Goal: Information Seeking & Learning: Learn about a topic

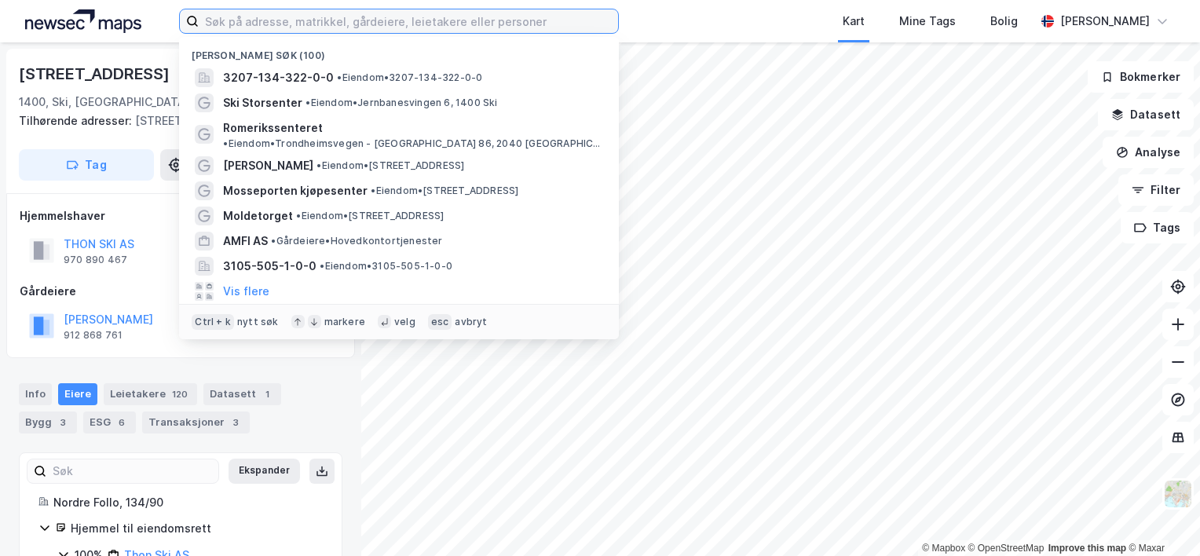
click at [238, 19] on input at bounding box center [409, 21] width 420 height 24
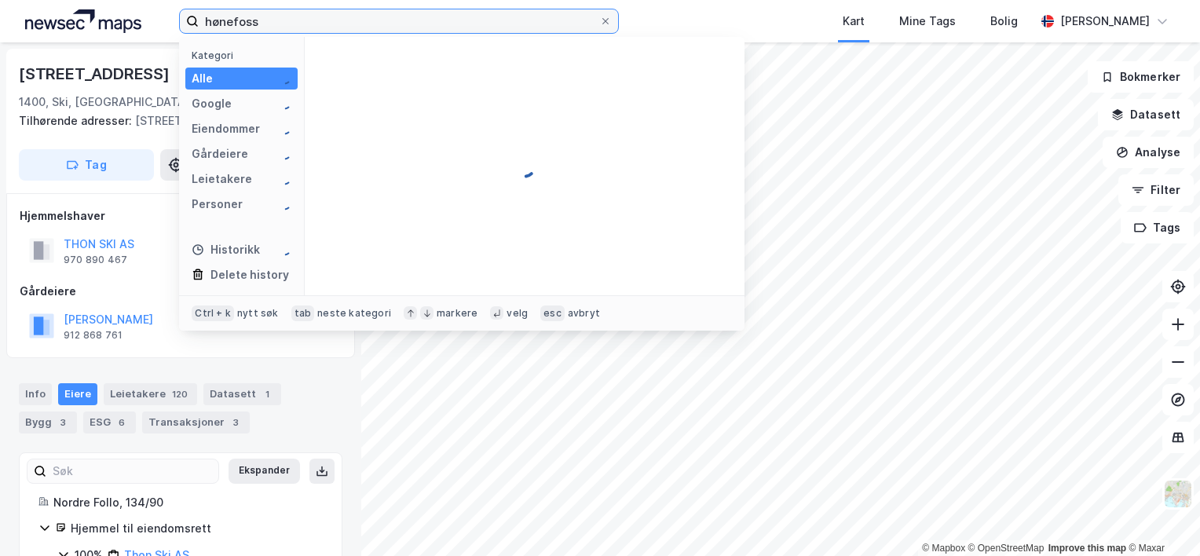
type input "hønefoss"
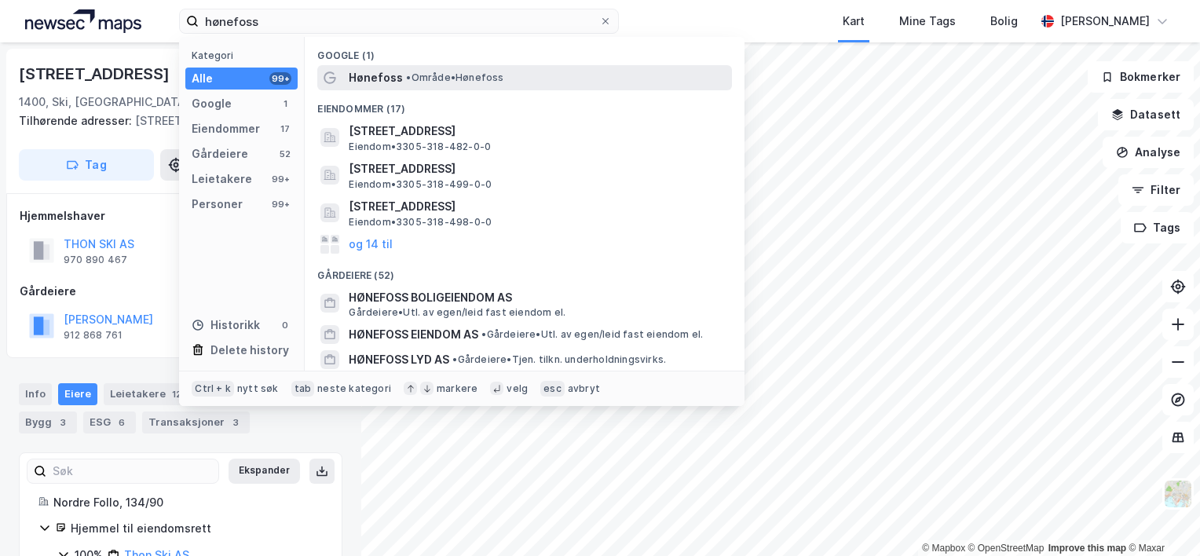
click at [385, 66] on div "Hønefoss • Område • Hønefoss" at bounding box center [524, 77] width 415 height 25
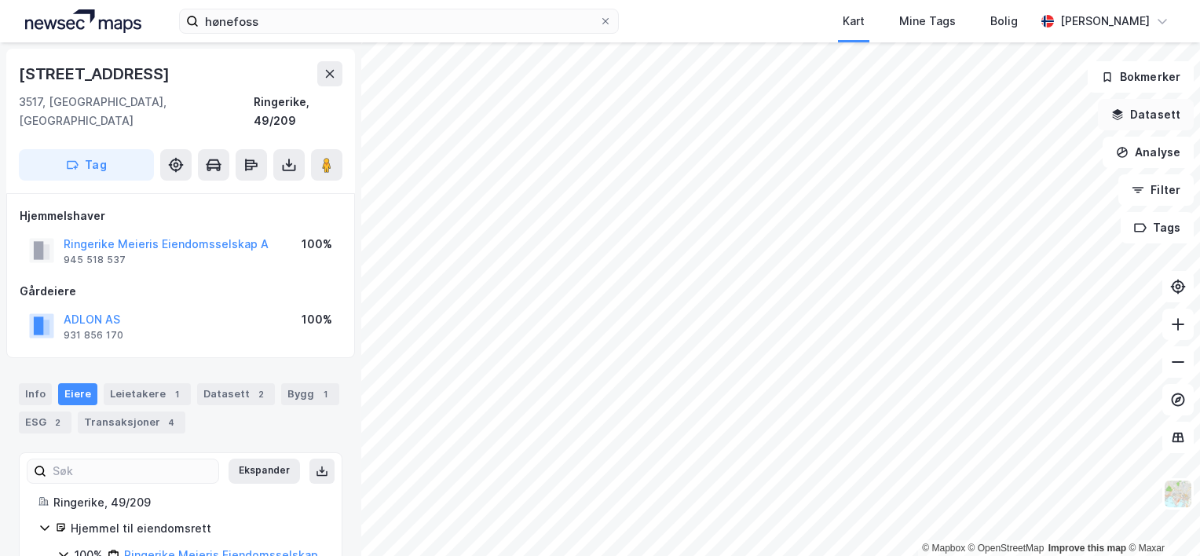
click at [1150, 114] on button "Datasett" at bounding box center [1146, 114] width 96 height 31
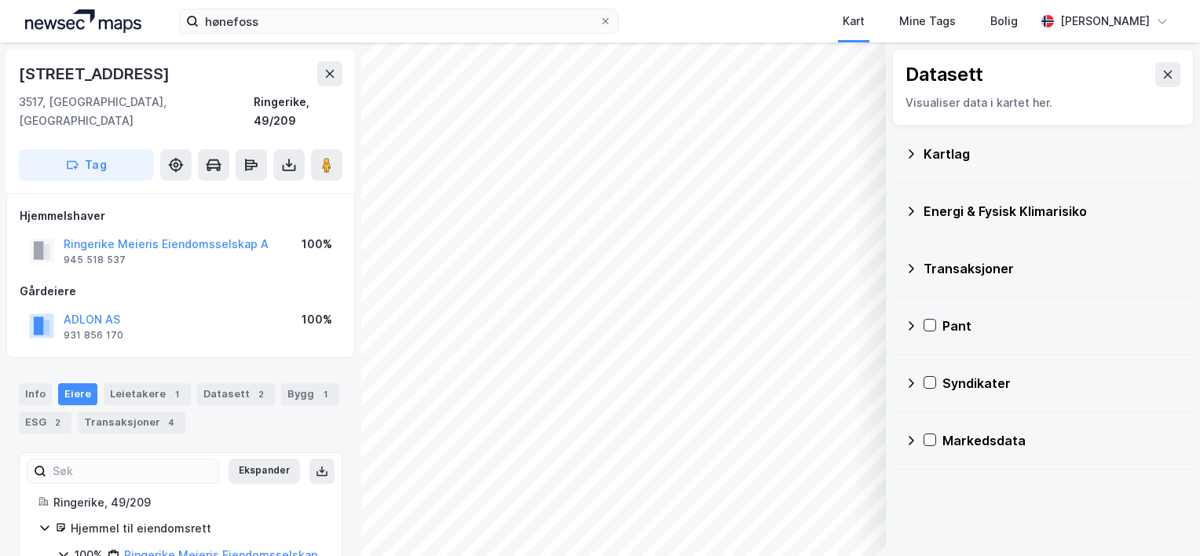
click at [908, 156] on icon at bounding box center [911, 154] width 13 height 13
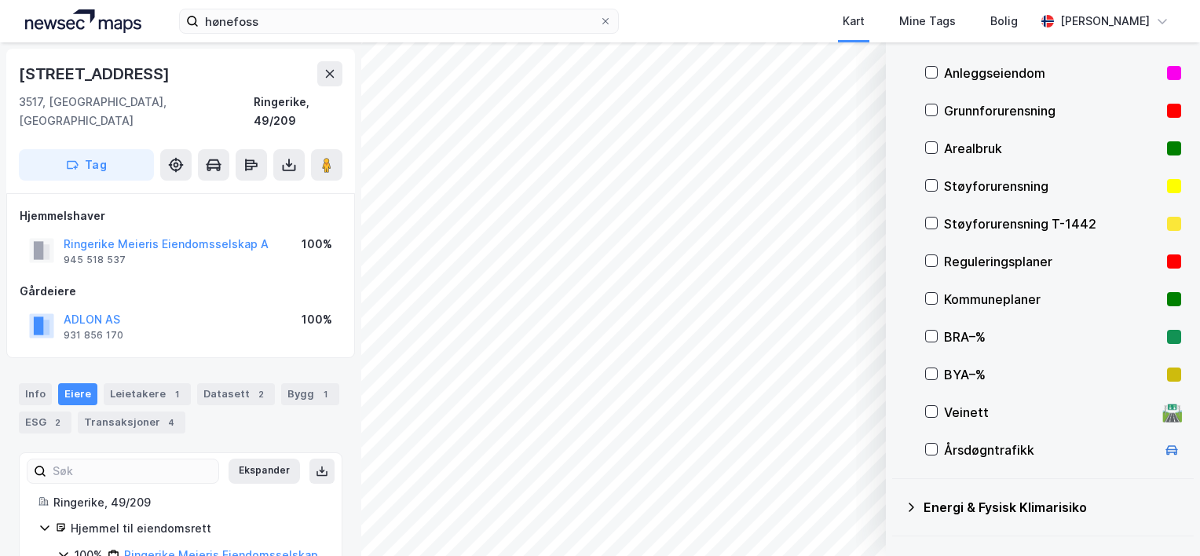
scroll to position [157, 0]
click at [930, 296] on icon at bounding box center [931, 297] width 11 height 11
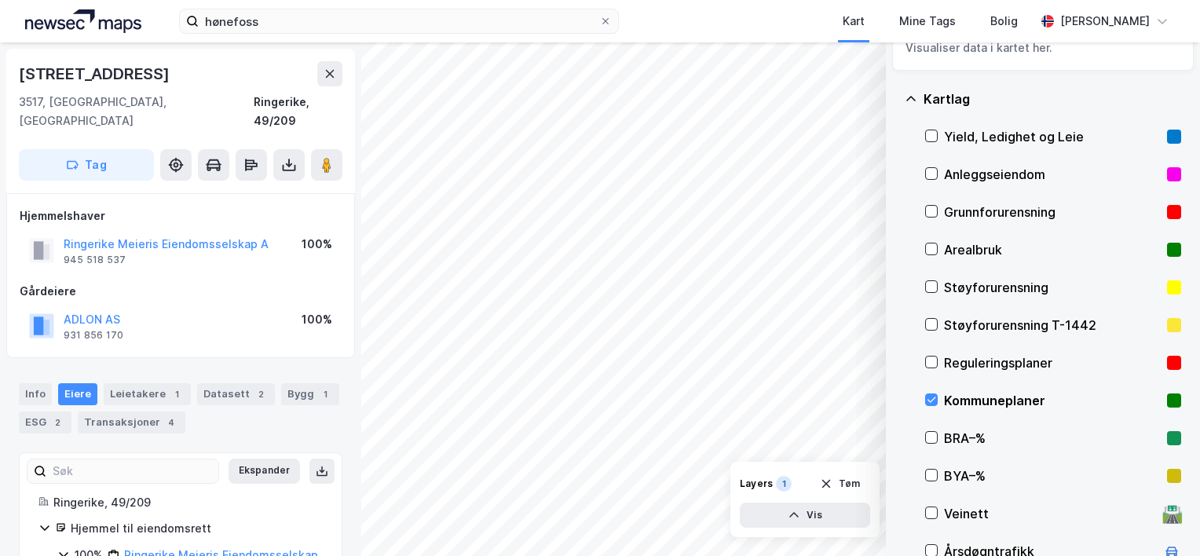
scroll to position [79, 0]
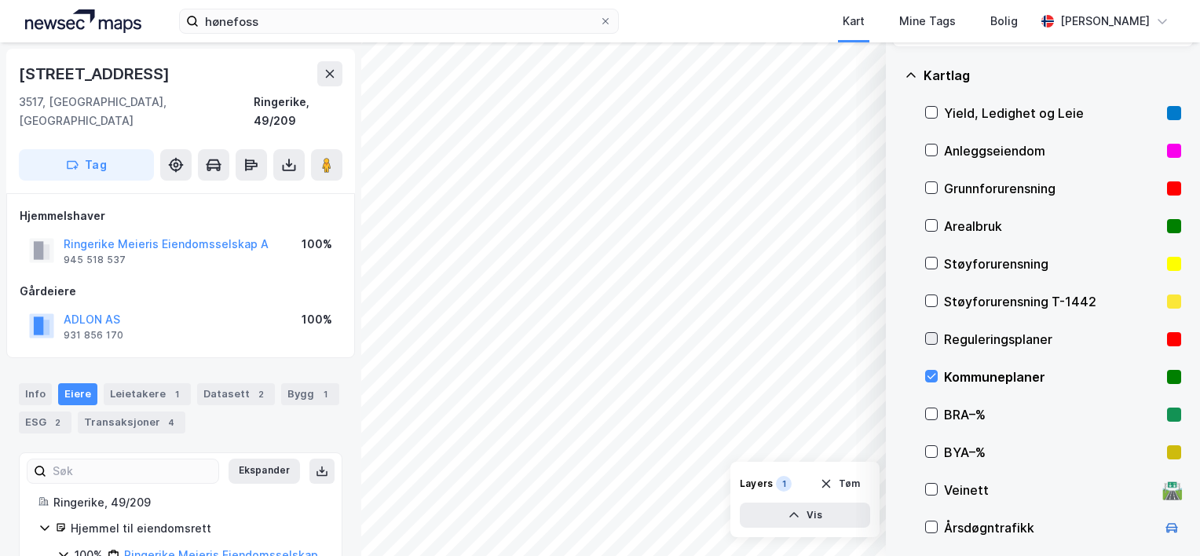
click at [929, 336] on icon at bounding box center [931, 338] width 11 height 11
click at [930, 335] on icon at bounding box center [931, 338] width 11 height 11
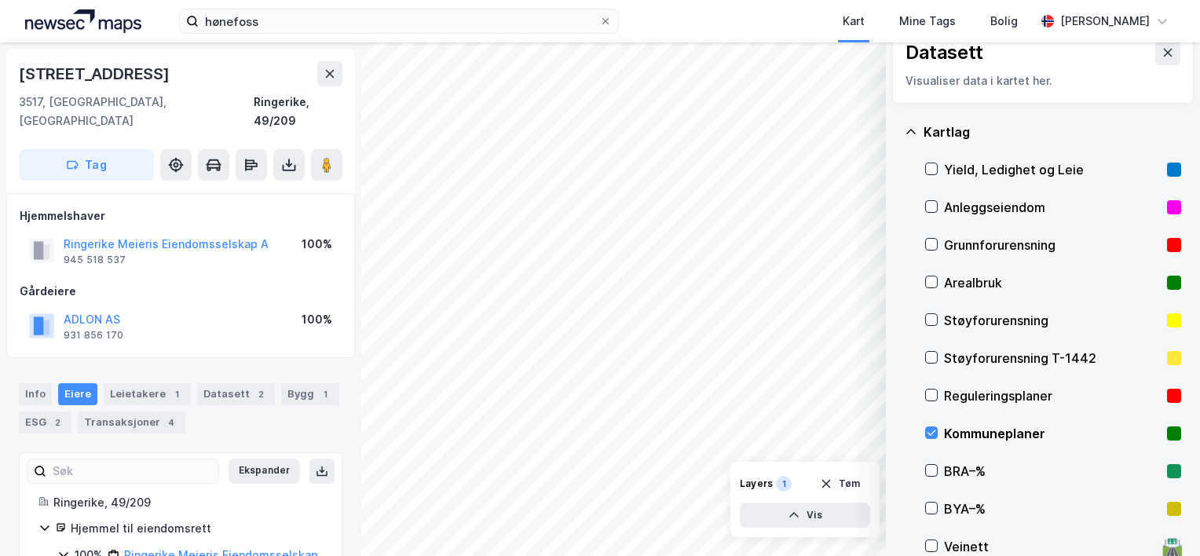
scroll to position [0, 0]
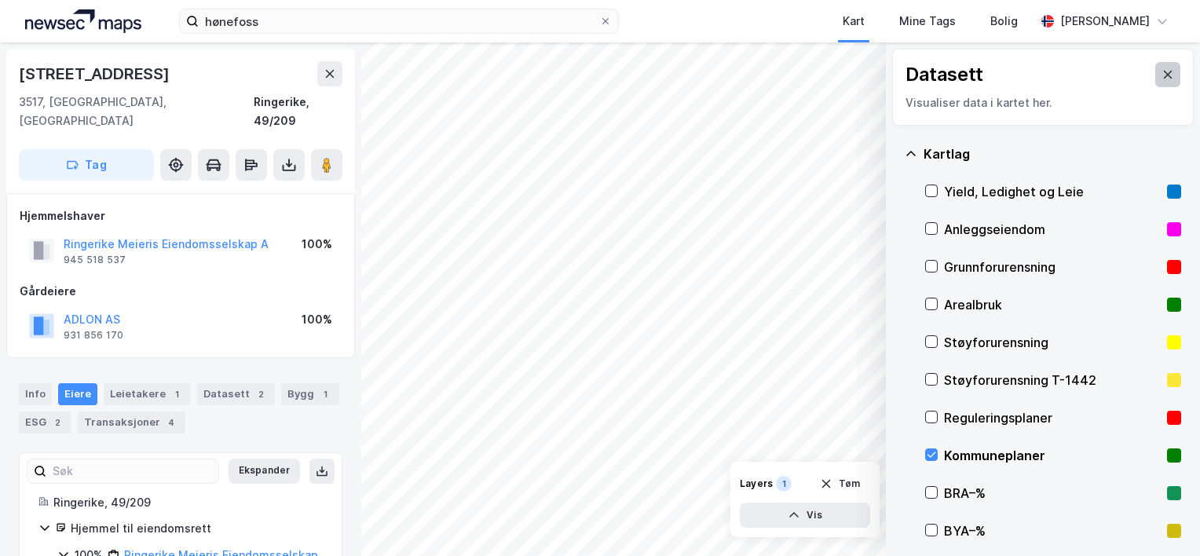
click at [1163, 74] on button at bounding box center [1168, 74] width 25 height 25
